Goal: Navigation & Orientation: Go to known website

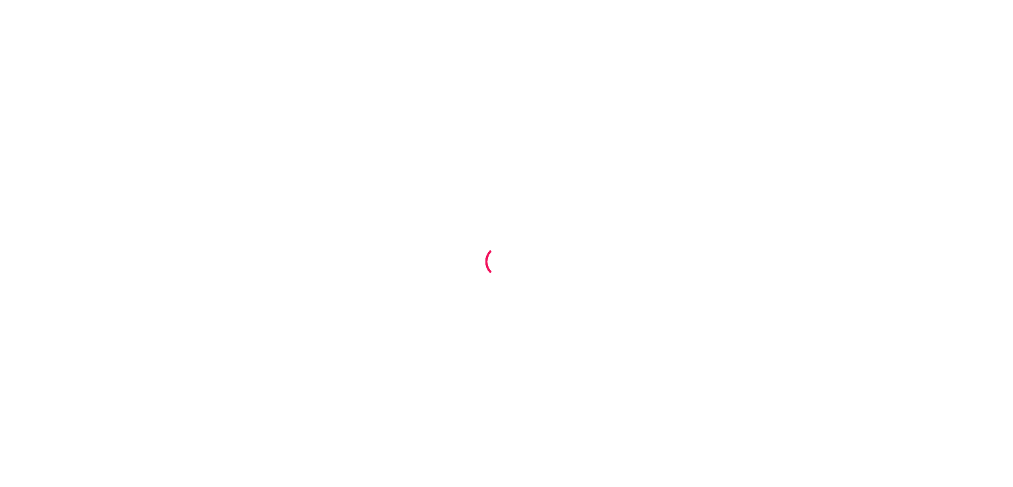
click at [661, 224] on div at bounding box center [506, 243] width 1013 height 487
